Goal: Navigation & Orientation: Find specific page/section

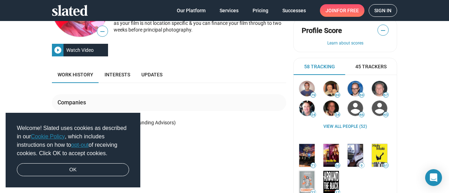
scroll to position [87, 0]
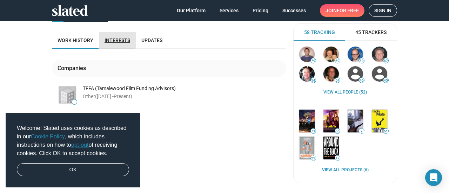
click at [110, 39] on span "Interests" at bounding box center [117, 40] width 26 height 6
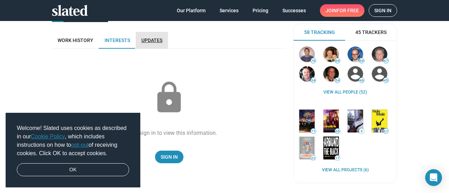
click at [145, 39] on span "Updates" at bounding box center [151, 40] width 21 height 6
